Goal: Navigation & Orientation: Find specific page/section

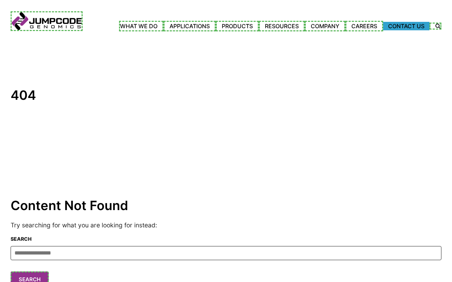
click at [406, 26] on link "Contact Us" at bounding box center [406, 26] width 46 height 8
type input "********"
click at [364, 26] on link "Careers" at bounding box center [364, 26] width 38 height 11
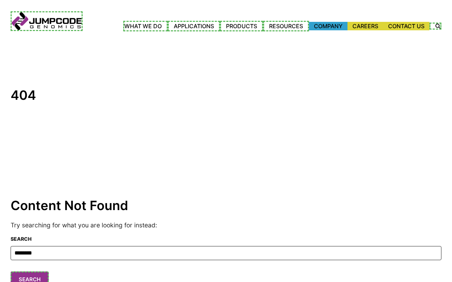
click at [327, 26] on link "Company" at bounding box center [328, 26] width 38 height 8
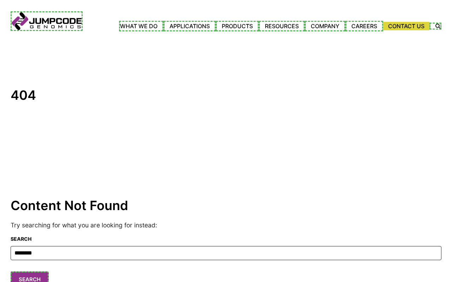
click at [0, 0] on link "Events" at bounding box center [0, 0] width 0 height 0
click at [0, 0] on link "Partners" at bounding box center [0, 0] width 0 height 0
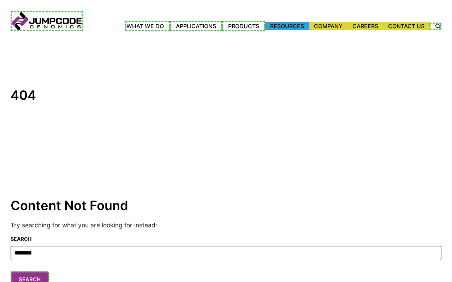
click at [285, 26] on link "Resources" at bounding box center [287, 26] width 44 height 8
click at [0, 0] on link "Quick Start" at bounding box center [0, 0] width 0 height 0
click at [0, 0] on link "Document Library" at bounding box center [0, 0] width 0 height 0
click at [0, 0] on link "Publications and Posters" at bounding box center [0, 0] width 0 height 0
click at [0, 0] on link "Customer Stories" at bounding box center [0, 0] width 0 height 0
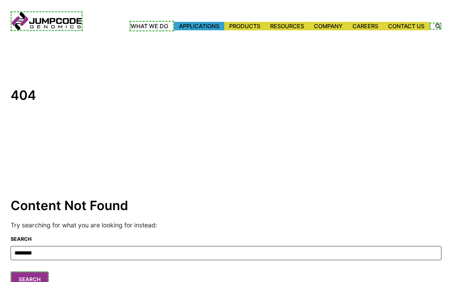
click at [195, 26] on link "Applications" at bounding box center [199, 26] width 50 height 8
click at [0, 0] on link "Agrigenomics" at bounding box center [0, 0] width 0 height 0
click at [0, 0] on link "Whole Transcriptome Profiling" at bounding box center [0, 0] width 0 height 0
click at [0, 0] on link "Microbiome" at bounding box center [0, 0] width 0 height 0
click at [0, 0] on link "[MEDICAL_DATA] Surveillance" at bounding box center [0, 0] width 0 height 0
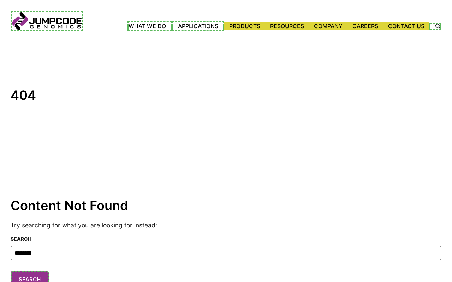
click at [0, 0] on link "Single Cell Sequencing" at bounding box center [0, 0] width 0 height 0
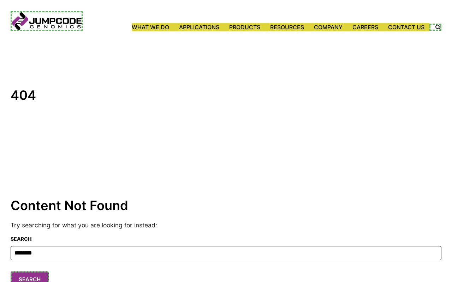
click at [436, 27] on label "Search Icon" at bounding box center [435, 27] width 12 height 7
click at [29, 275] on button "Search" at bounding box center [30, 280] width 38 height 17
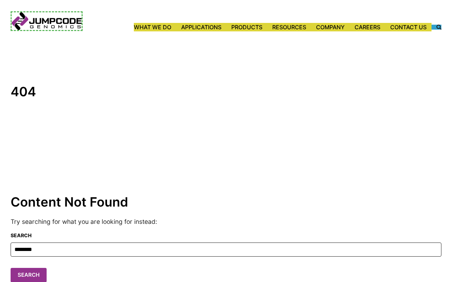
click at [46, 22] on link "Jumpcode Genomics" at bounding box center [47, 21] width 72 height 20
